Goal: Task Accomplishment & Management: Complete application form

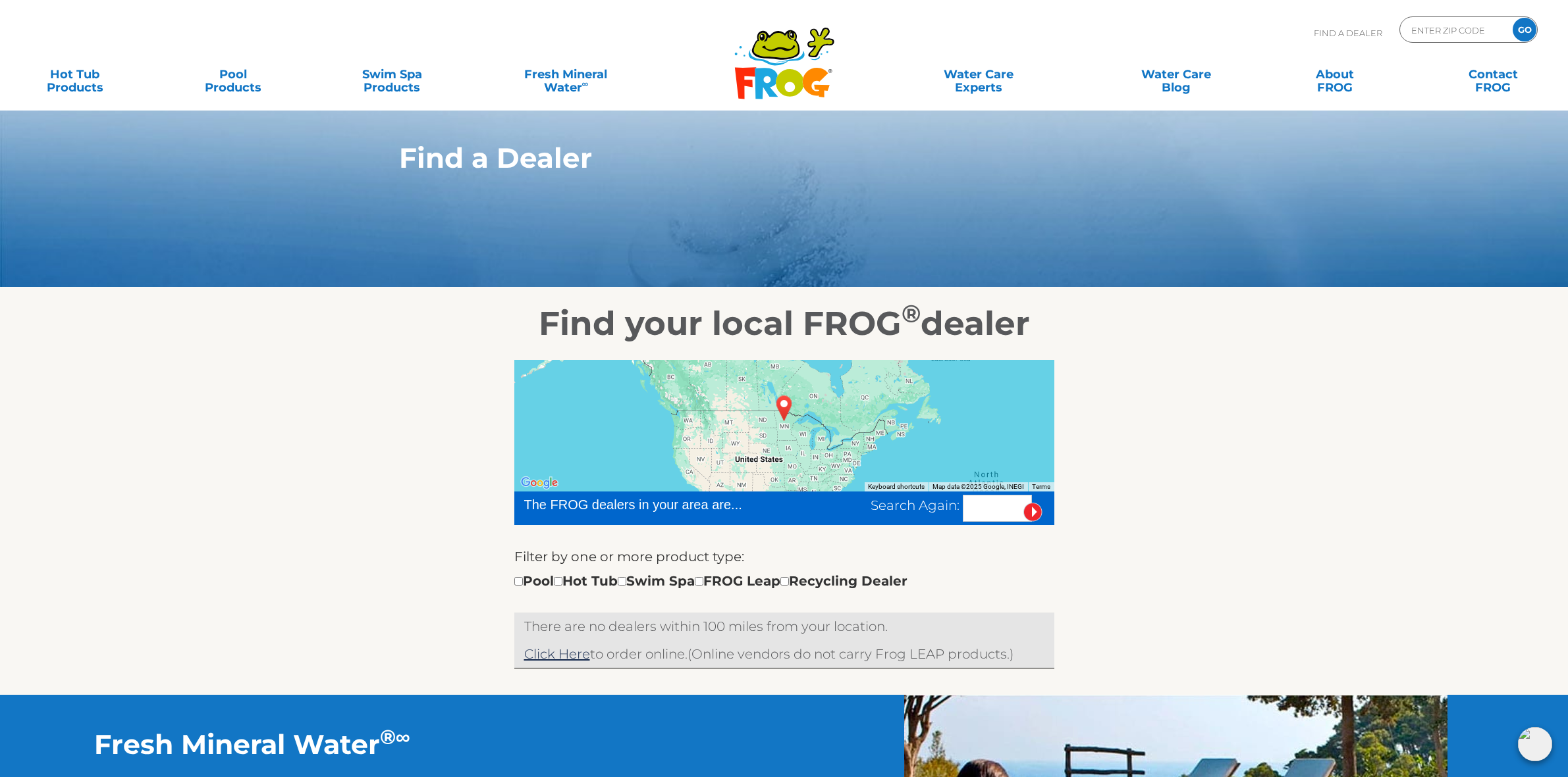
click at [1395, 482] on section "Find your local FROG ® dealer ← Move left → Move right ↑ Move up ↓ Move down + …" at bounding box center [784, 492] width 1568 height 408
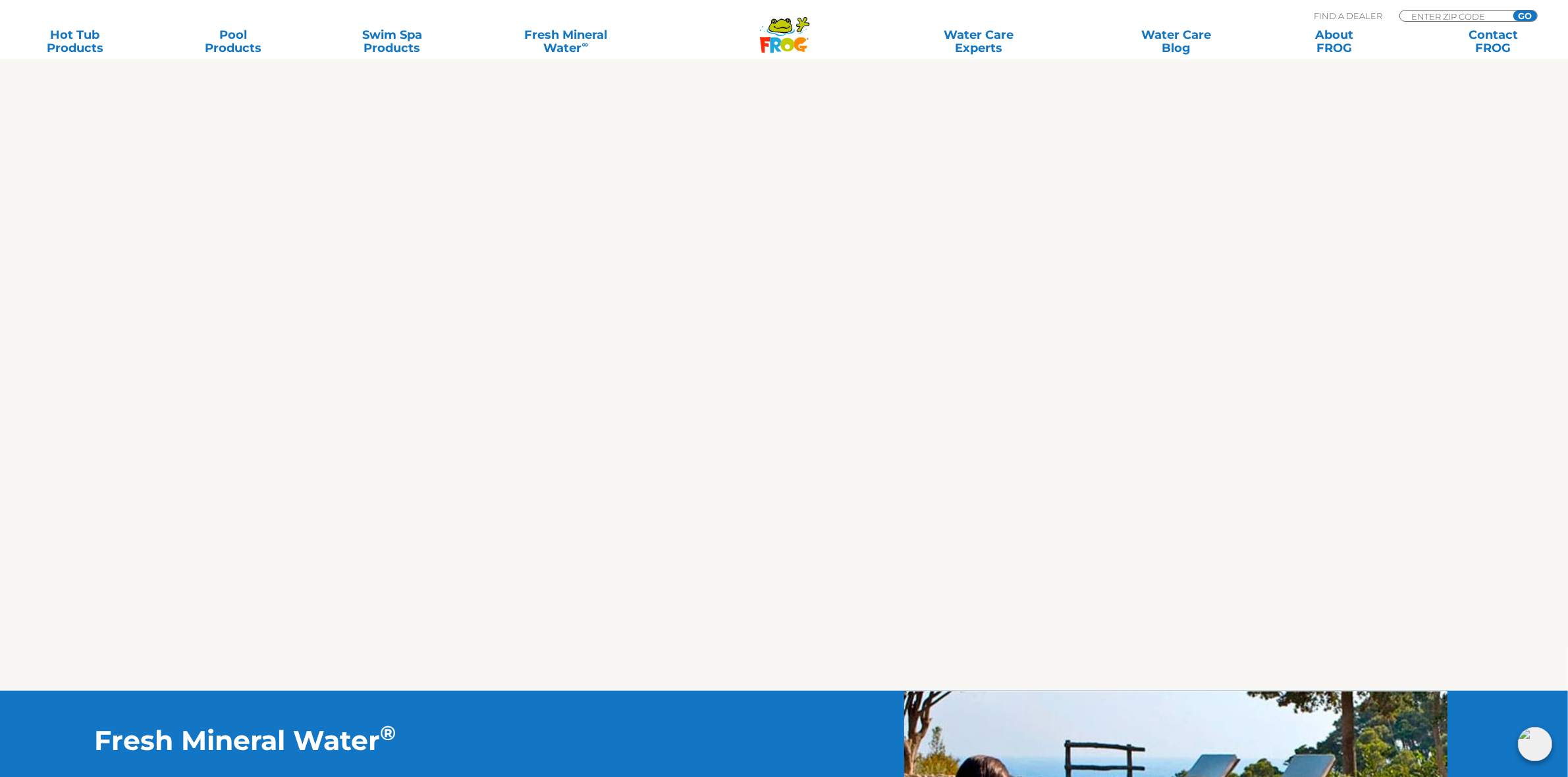
scroll to position [1152, 0]
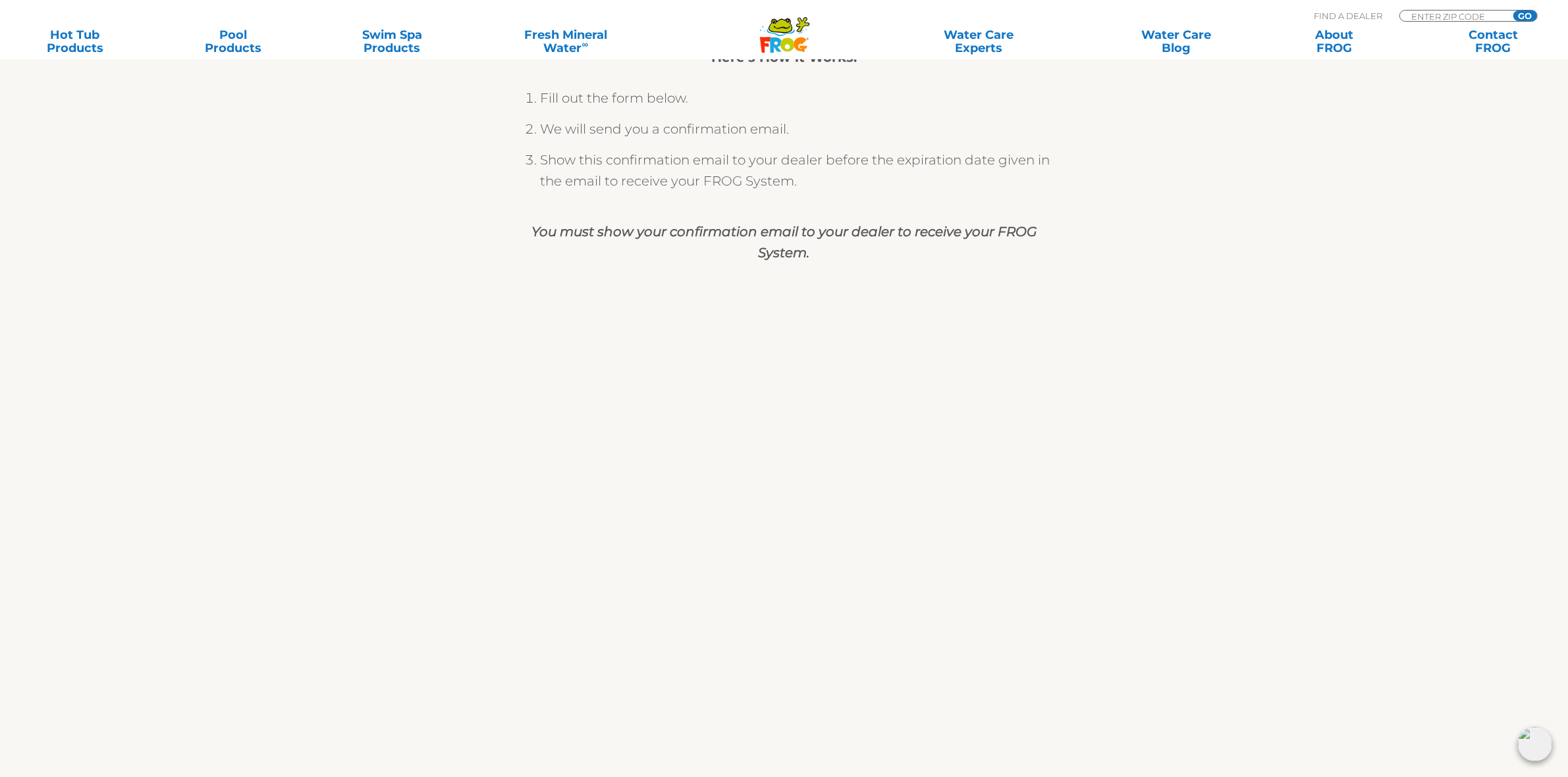
scroll to position [494, 0]
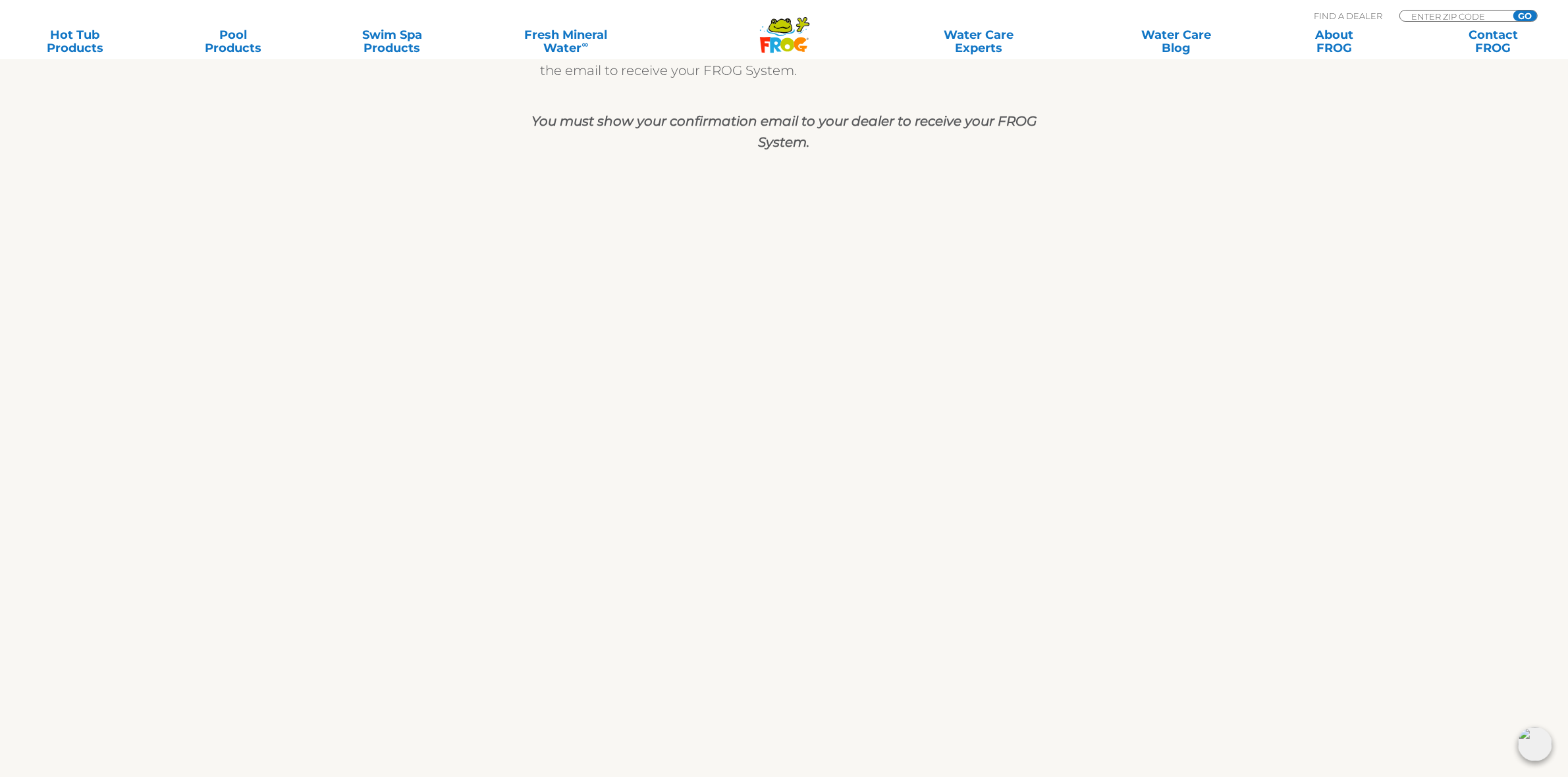
click at [1457, 279] on section "Upgrade to FROG ® Fresh Mineral Water! Here’s How it Works: Fill out the form b…" at bounding box center [784, 607] width 1568 height 1565
click at [203, 235] on section "Upgrade to FROG ® Fresh Mineral Water! Here’s How it Works: Fill out the form b…" at bounding box center [784, 607] width 1568 height 1565
click at [1391, 377] on section "Upgrade to FROG ® Fresh Mineral Water! Here’s How it Works: Fill out the form b…" at bounding box center [784, 360] width 1568 height 1565
click at [1234, 267] on section "Upgrade to FROG ® Fresh Mineral Water! Here’s How it Works: Fill out the form b…" at bounding box center [784, 360] width 1568 height 1565
